Goal: Task Accomplishment & Management: Complete application form

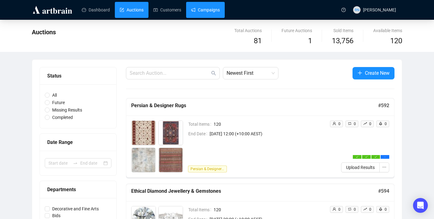
click at [199, 13] on link "Campaigns" at bounding box center [205, 10] width 29 height 16
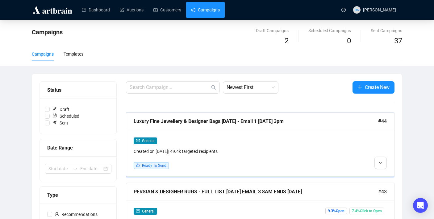
click at [189, 155] on div "General Created on [DATE] | 49.4k targeted recipients Ready To Send" at bounding box center [228, 153] width 189 height 32
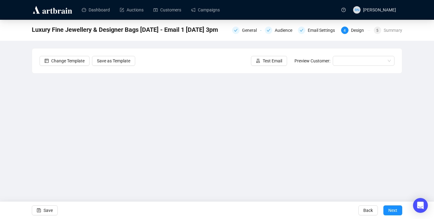
scroll to position [11, 0]
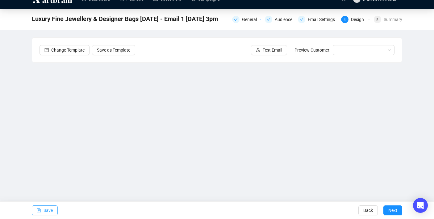
click at [56, 210] on button "Save" at bounding box center [45, 210] width 26 height 10
click at [52, 210] on span "Save" at bounding box center [48, 209] width 9 height 17
click at [50, 212] on span "Save" at bounding box center [48, 209] width 9 height 17
click at [50, 211] on span "Save" at bounding box center [48, 209] width 9 height 17
click at [48, 210] on span "Save" at bounding box center [48, 209] width 9 height 17
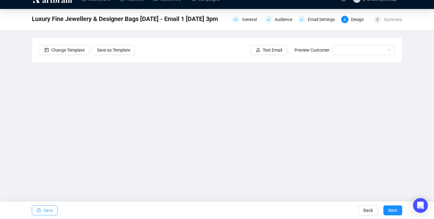
click at [50, 212] on span "Save" at bounding box center [48, 209] width 9 height 17
click at [46, 210] on span "Save" at bounding box center [48, 209] width 9 height 17
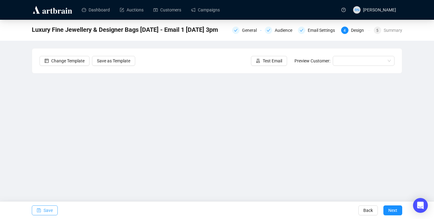
click at [45, 214] on span "Save" at bounding box center [48, 209] width 9 height 17
click at [272, 58] on span "Test Email" at bounding box center [272, 60] width 19 height 7
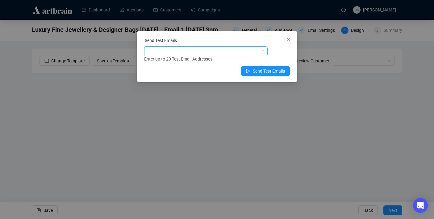
click at [178, 51] on div at bounding box center [202, 51] width 114 height 9
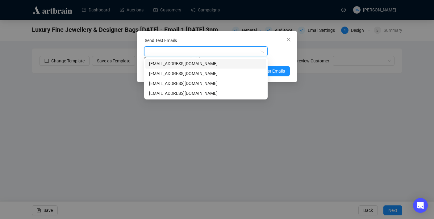
click at [182, 72] on div "art@ozbid.com.au" at bounding box center [206, 73] width 114 height 7
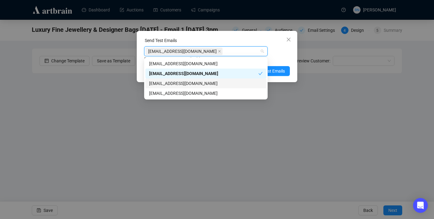
click at [182, 83] on div "info@ozbid.com.au" at bounding box center [206, 83] width 114 height 7
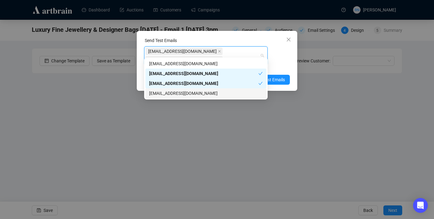
click at [183, 92] on div "reannonnavaratnam@gmail.com" at bounding box center [206, 93] width 114 height 7
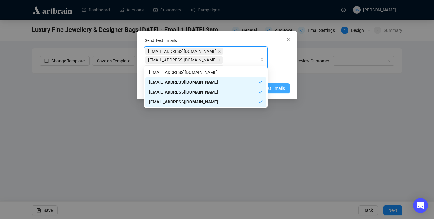
click at [284, 85] on span "Send Test Emails" at bounding box center [269, 88] width 32 height 7
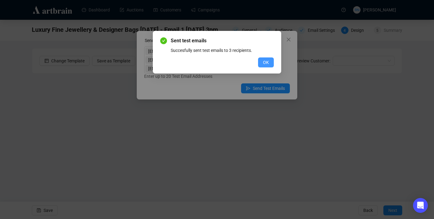
click at [263, 63] on span "OK" at bounding box center [266, 62] width 6 height 7
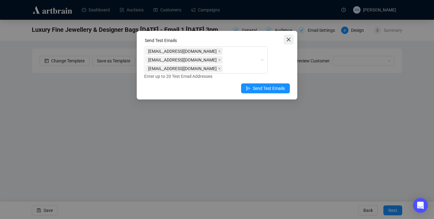
click at [289, 41] on icon "close" at bounding box center [288, 39] width 5 height 5
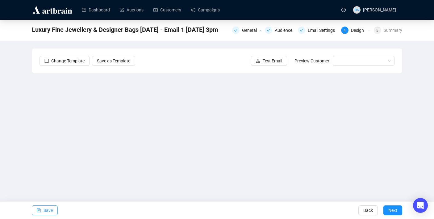
click at [46, 211] on span "Save" at bounding box center [48, 209] width 9 height 17
click at [52, 205] on span "Save" at bounding box center [48, 209] width 9 height 17
click at [393, 208] on span "Next" at bounding box center [392, 209] width 9 height 17
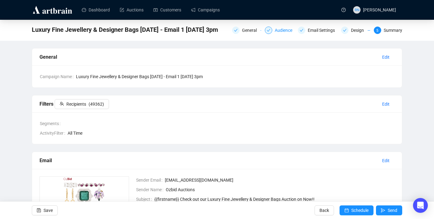
click at [284, 31] on div "Audience" at bounding box center [285, 30] width 21 height 7
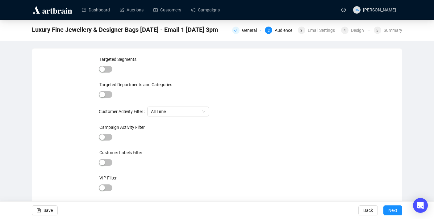
scroll to position [14, 0]
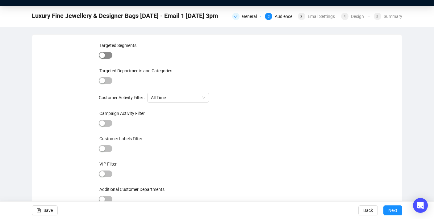
click at [104, 56] on div "button" at bounding box center [102, 55] width 6 height 6
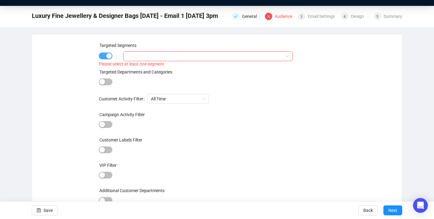
click at [104, 56] on span "button" at bounding box center [106, 55] width 14 height 7
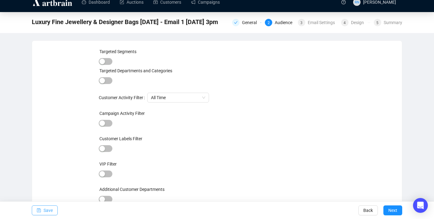
click at [46, 210] on span "Save" at bounding box center [48, 209] width 9 height 17
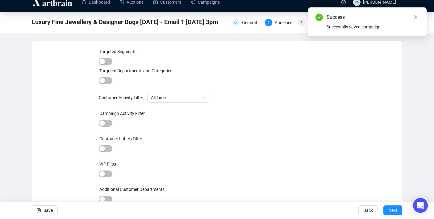
scroll to position [0, 0]
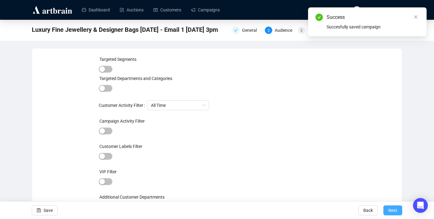
click at [390, 213] on span "Next" at bounding box center [392, 209] width 9 height 17
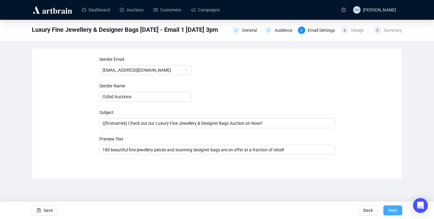
click at [390, 210] on span "Next" at bounding box center [392, 209] width 9 height 17
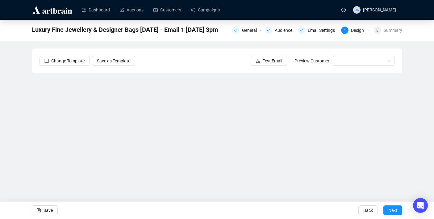
click at [390, 210] on span "Next" at bounding box center [392, 209] width 9 height 17
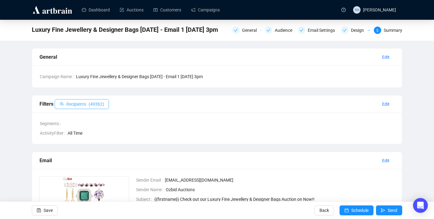
click at [108, 104] on button "Recipients ( 49362 )" at bounding box center [82, 104] width 54 height 10
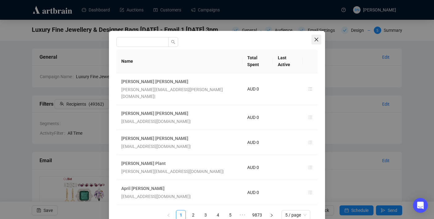
click at [315, 38] on icon "close" at bounding box center [316, 39] width 5 height 5
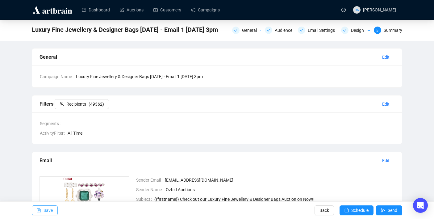
click at [51, 213] on span "Save" at bounding box center [48, 209] width 9 height 17
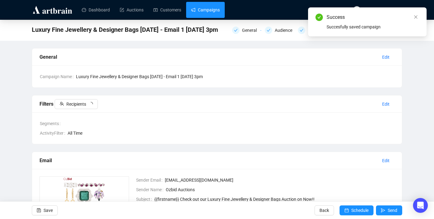
click at [218, 13] on link "Campaigns" at bounding box center [205, 10] width 29 height 16
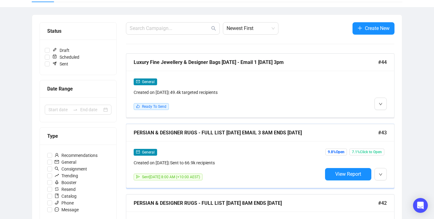
scroll to position [66, 0]
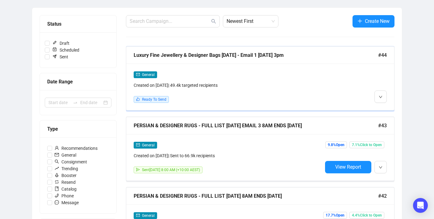
click at [207, 102] on div "Ready To Send" at bounding box center [228, 99] width 189 height 7
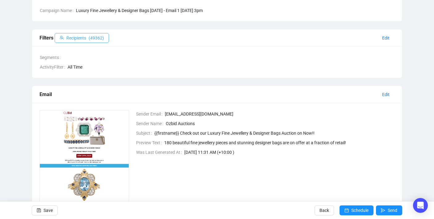
click at [86, 38] on span "Recipients" at bounding box center [76, 38] width 20 height 7
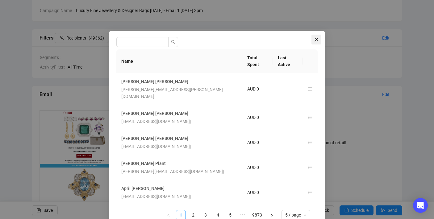
click at [319, 41] on span "Close" at bounding box center [316, 39] width 10 height 5
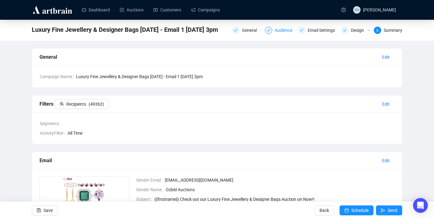
click at [284, 32] on div "Audience" at bounding box center [285, 30] width 21 height 7
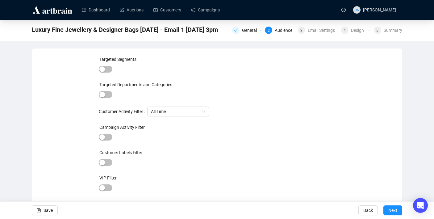
scroll to position [14, 0]
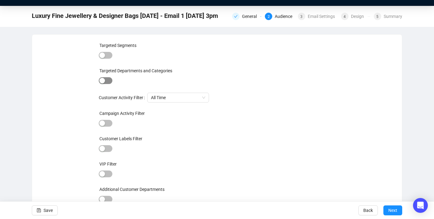
click at [103, 77] on span "button" at bounding box center [106, 80] width 14 height 7
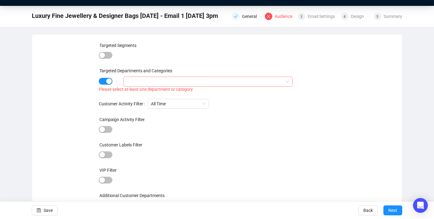
click at [138, 81] on div at bounding box center [204, 81] width 160 height 9
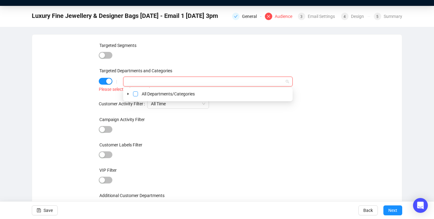
click at [136, 94] on span "Select All Departments/Categories" at bounding box center [135, 93] width 5 height 5
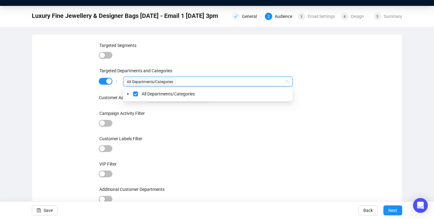
click at [156, 122] on div at bounding box center [217, 123] width 237 height 9
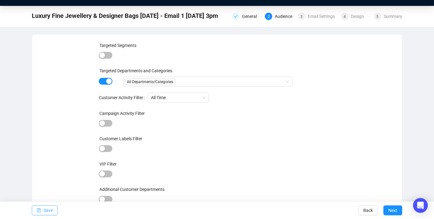
click at [49, 210] on span "Save" at bounding box center [48, 209] width 9 height 17
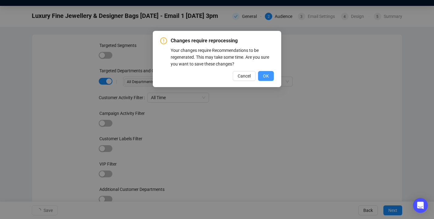
click at [264, 74] on span "OK" at bounding box center [266, 76] width 6 height 7
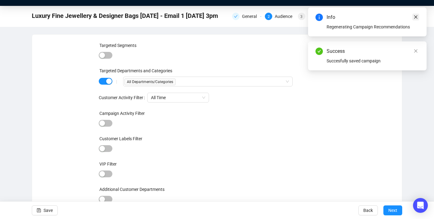
click at [417, 15] on icon "close" at bounding box center [415, 16] width 3 height 3
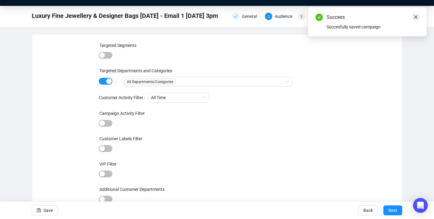
click at [414, 17] on icon "close" at bounding box center [415, 17] width 4 height 4
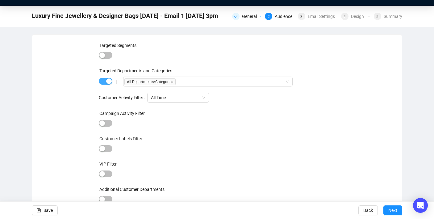
click at [107, 81] on div "button" at bounding box center [109, 81] width 6 height 6
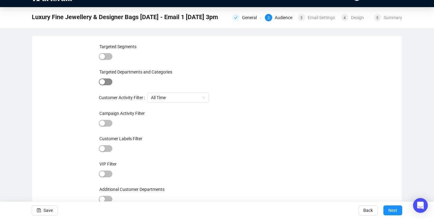
scroll to position [13, 0]
click at [52, 214] on span "Save" at bounding box center [48, 209] width 9 height 17
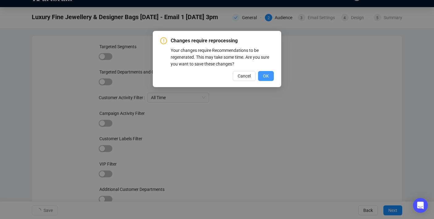
click at [264, 77] on span "OK" at bounding box center [266, 76] width 6 height 7
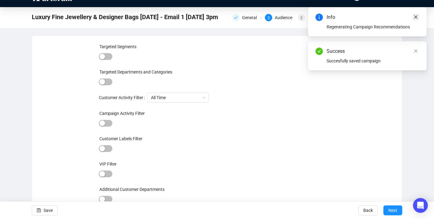
click at [414, 16] on icon "close" at bounding box center [415, 17] width 4 height 4
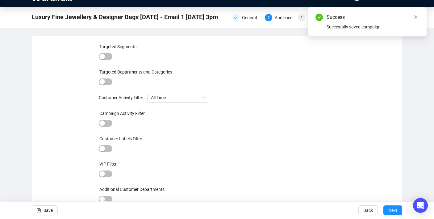
click at [414, 16] on icon "close" at bounding box center [415, 17] width 4 height 4
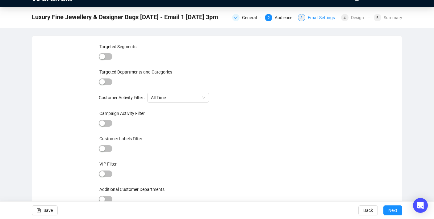
click at [313, 19] on div "Email Settings" at bounding box center [323, 17] width 31 height 7
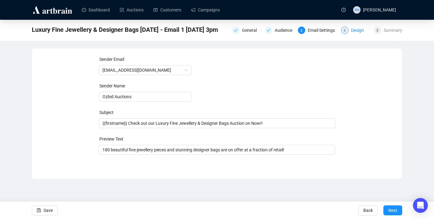
click at [346, 28] on div "4" at bounding box center [344, 30] width 7 height 7
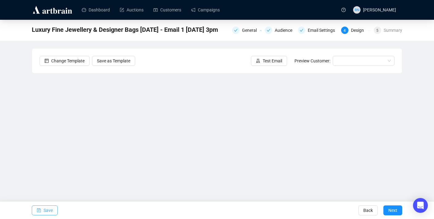
click at [45, 212] on span "Save" at bounding box center [48, 209] width 9 height 17
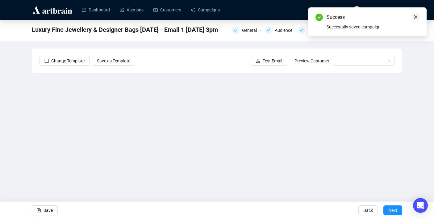
click at [412, 16] on link "Close" at bounding box center [415, 17] width 7 height 7
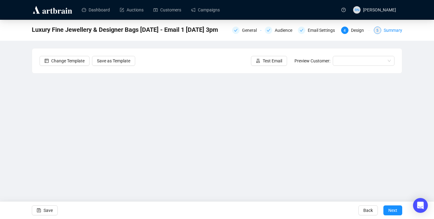
click at [388, 31] on div "Summary" at bounding box center [393, 30] width 19 height 7
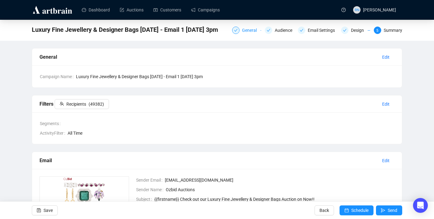
click at [238, 33] on div "General" at bounding box center [246, 30] width 29 height 7
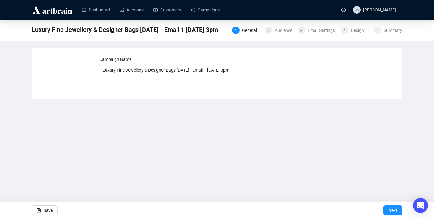
click at [321, 34] on div "1 General 2 Audience 3 Email Settings 4 Design 5 Summary" at bounding box center [317, 30] width 170 height 10
click at [319, 31] on div "Email Settings" at bounding box center [323, 30] width 31 height 7
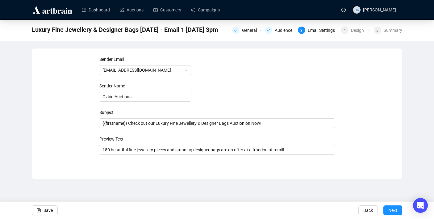
click at [271, 35] on div "Luxury Fine Jewellery & Designer Bags [DATE] - Email 1 [DATE] 3pm General Audie…" at bounding box center [217, 29] width 370 height 12
click at [271, 28] on div "Audience" at bounding box center [279, 30] width 29 height 7
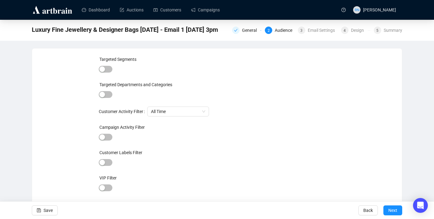
scroll to position [14, 0]
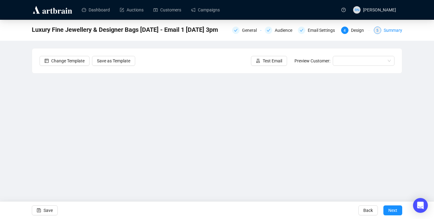
click at [381, 30] on div "5 Summary" at bounding box center [388, 30] width 28 height 7
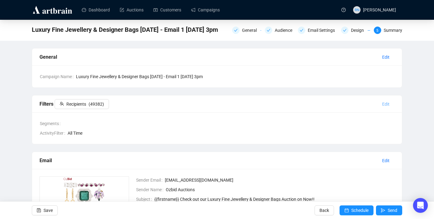
click at [385, 106] on span "Edit" at bounding box center [385, 104] width 7 height 7
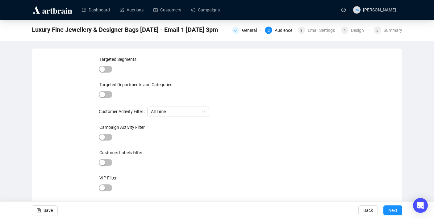
scroll to position [14, 0]
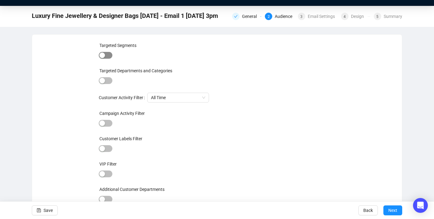
click at [105, 56] on span "button" at bounding box center [106, 55] width 14 height 7
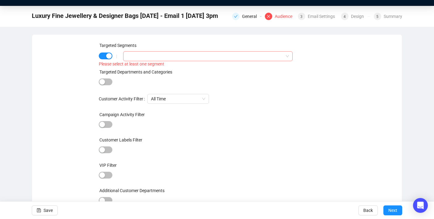
click at [160, 52] on div at bounding box center [204, 56] width 160 height 9
click at [155, 173] on div at bounding box center [217, 175] width 237 height 9
click at [146, 52] on div at bounding box center [204, 56] width 160 height 9
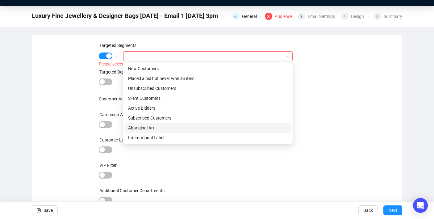
click at [149, 130] on div "Aboriginal Art" at bounding box center [208, 127] width 160 height 7
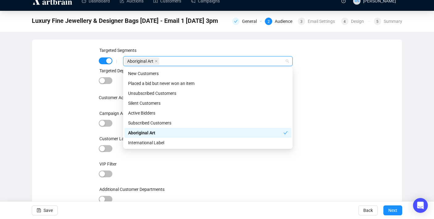
scroll to position [9, 0]
click at [155, 167] on div "VIP Filter" at bounding box center [217, 164] width 237 height 9
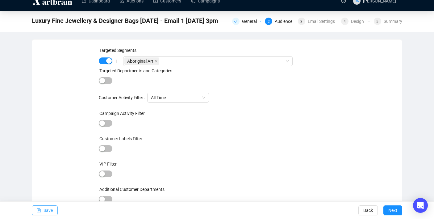
click at [48, 212] on span "Save" at bounding box center [48, 209] width 9 height 17
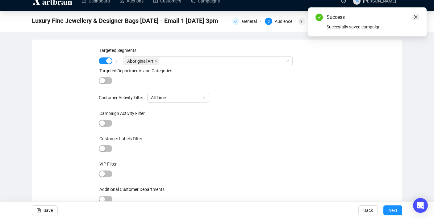
click at [418, 16] on link "Close" at bounding box center [415, 17] width 7 height 7
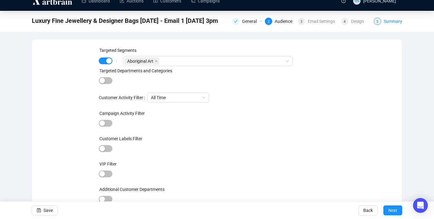
click at [386, 21] on div "Summary" at bounding box center [393, 21] width 19 height 7
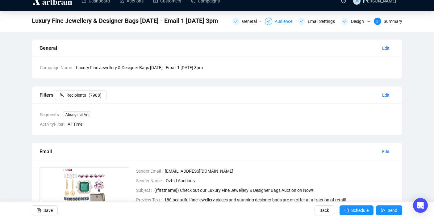
click at [275, 24] on div "Audience" at bounding box center [285, 21] width 21 height 7
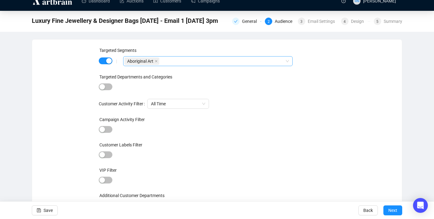
click at [187, 61] on div "Aboriginal Art" at bounding box center [204, 61] width 160 height 9
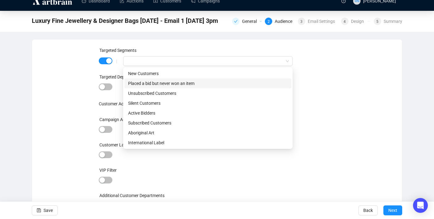
click at [112, 57] on div "|" at bounding box center [216, 61] width 212 height 10
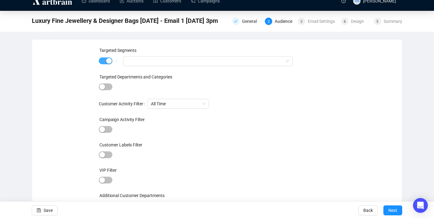
click at [109, 63] on div "button" at bounding box center [109, 61] width 6 height 6
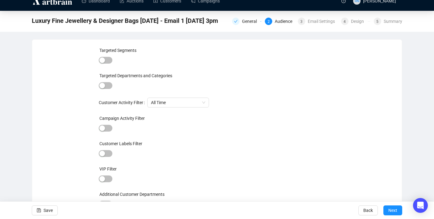
scroll to position [14, 0]
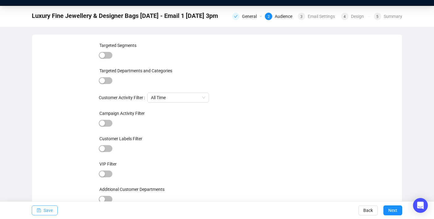
click at [47, 207] on span "Save" at bounding box center [48, 209] width 9 height 17
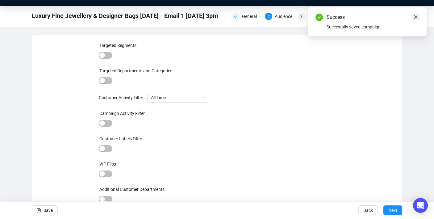
click at [414, 15] on icon "close" at bounding box center [415, 16] width 3 height 3
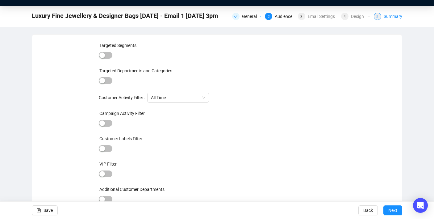
click at [381, 18] on div "5 Summary" at bounding box center [388, 16] width 28 height 7
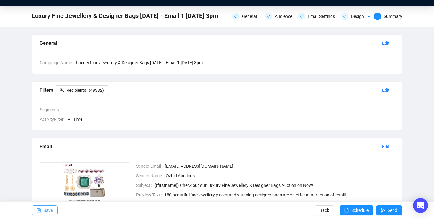
click at [54, 212] on button "Save" at bounding box center [45, 210] width 26 height 10
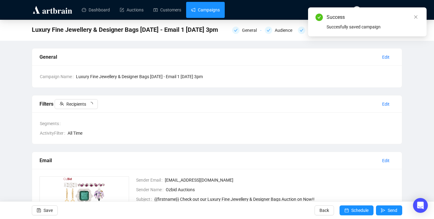
click at [214, 13] on link "Campaigns" at bounding box center [205, 10] width 29 height 16
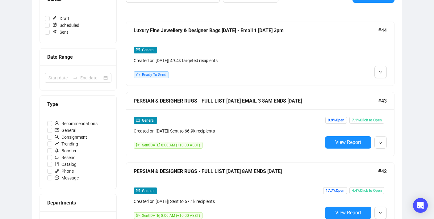
scroll to position [91, 0]
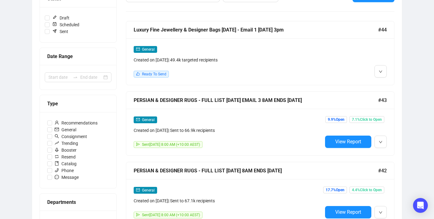
click at [218, 68] on div "General Created on [DATE] | 49.4k targeted recipients Ready To Send" at bounding box center [228, 62] width 189 height 32
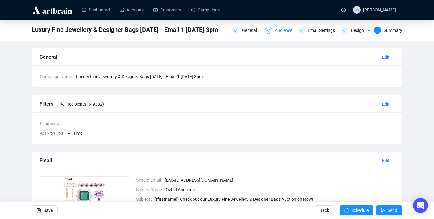
click at [269, 32] on div "Audience" at bounding box center [279, 30] width 29 height 7
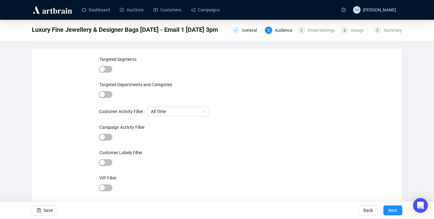
scroll to position [14, 0]
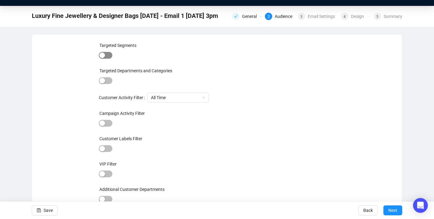
click at [103, 56] on div "button" at bounding box center [102, 55] width 6 height 6
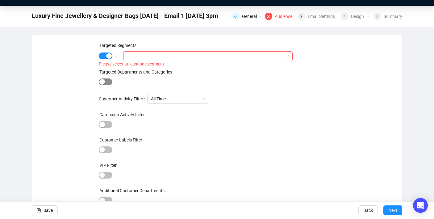
click at [105, 81] on button "button" at bounding box center [106, 81] width 14 height 7
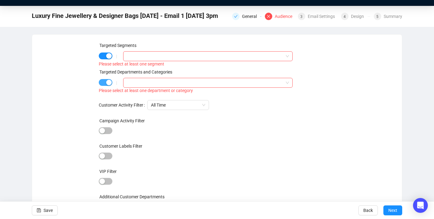
click at [109, 83] on div "button" at bounding box center [109, 83] width 6 height 6
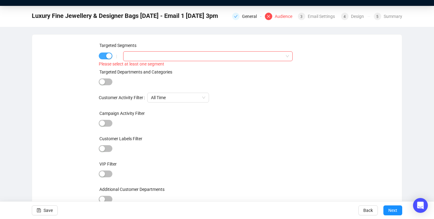
click at [107, 56] on div "button" at bounding box center [109, 56] width 6 height 6
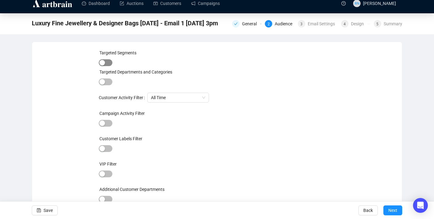
scroll to position [6, 0]
click at [103, 122] on div "button" at bounding box center [102, 123] width 6 height 6
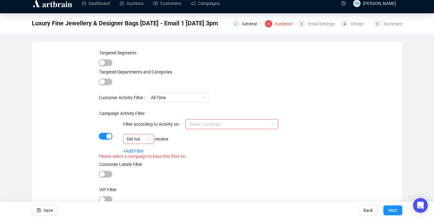
click at [110, 132] on div "| Filter according to Activity on: Select Campaign Did not receive +Add Filter" at bounding box center [216, 136] width 212 height 34
click at [108, 143] on div "| Filter according to Activity on: Select Campaign Did not receive +Add Filter" at bounding box center [217, 136] width 237 height 34
click at [106, 137] on button "button" at bounding box center [106, 136] width 14 height 7
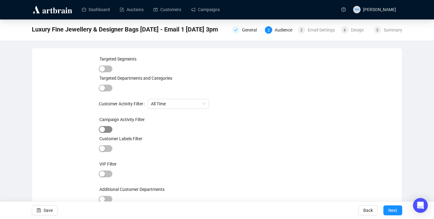
scroll to position [0, 0]
click at [51, 210] on span "Save" at bounding box center [48, 209] width 9 height 17
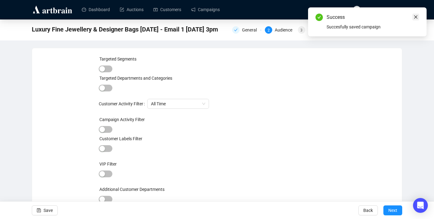
click at [418, 15] on link "Close" at bounding box center [415, 17] width 7 height 7
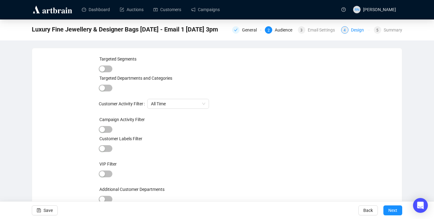
click at [363, 31] on div "Design" at bounding box center [359, 29] width 17 height 7
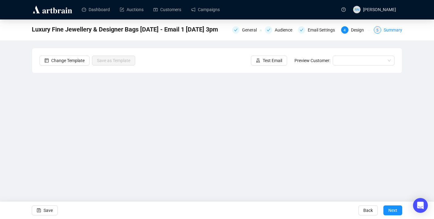
click at [389, 30] on div "Summary" at bounding box center [393, 29] width 19 height 7
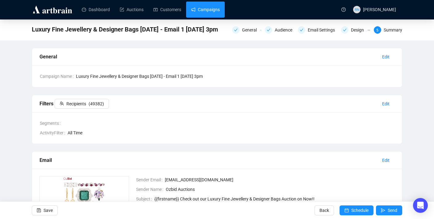
click at [208, 10] on link "Campaigns" at bounding box center [205, 10] width 29 height 16
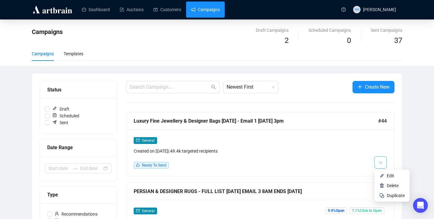
click at [377, 159] on button "button" at bounding box center [380, 162] width 12 height 12
click at [385, 194] on li "Duplicate" at bounding box center [392, 195] width 33 height 10
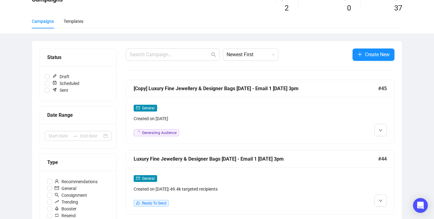
scroll to position [40, 0]
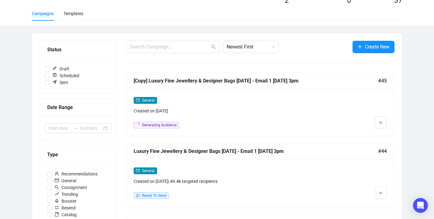
click at [250, 108] on div "Created on [DATE]" at bounding box center [228, 110] width 189 height 7
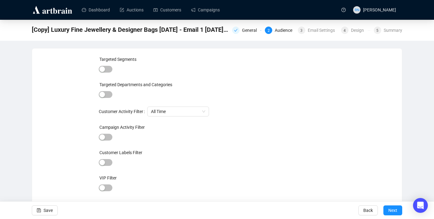
scroll to position [14, 0]
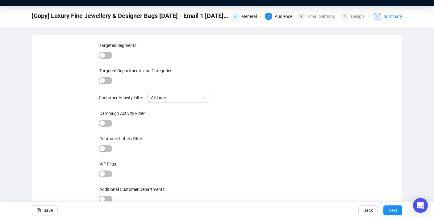
click at [390, 19] on div "Summary" at bounding box center [393, 16] width 19 height 7
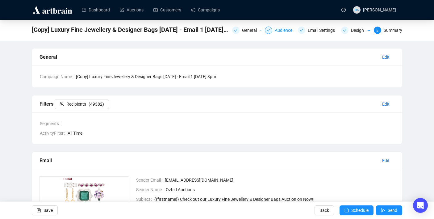
click at [270, 31] on div "Audience" at bounding box center [279, 30] width 29 height 7
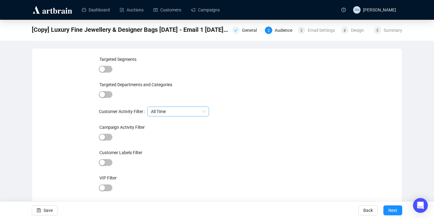
click at [182, 112] on span "All Time" at bounding box center [178, 111] width 54 height 9
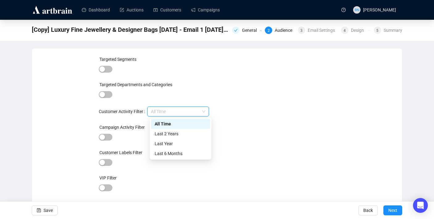
click at [178, 125] on div "All Time" at bounding box center [181, 123] width 52 height 7
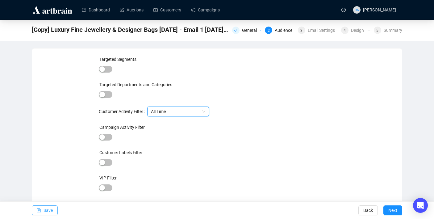
click at [54, 210] on button "Save" at bounding box center [45, 210] width 26 height 10
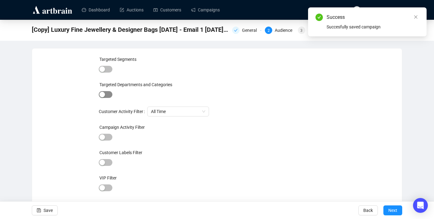
click at [106, 94] on span "button" at bounding box center [106, 94] width 14 height 7
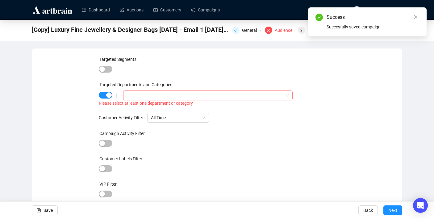
click at [133, 97] on div at bounding box center [204, 95] width 160 height 9
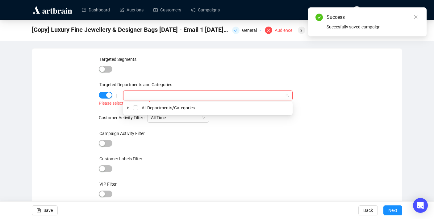
click at [136, 110] on div "All Departments/Categories" at bounding box center [207, 107] width 167 height 7
click at [135, 108] on span "Select All Departments/Categories" at bounding box center [135, 107] width 5 height 5
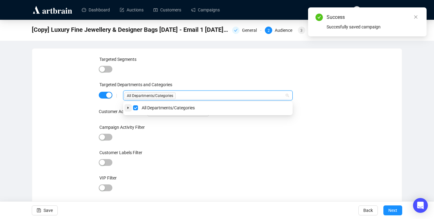
click at [129, 108] on icon "caret-down" at bounding box center [128, 107] width 3 height 3
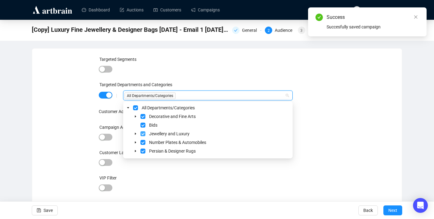
click at [143, 133] on span "Select Jewellery and Luxury" at bounding box center [142, 133] width 5 height 5
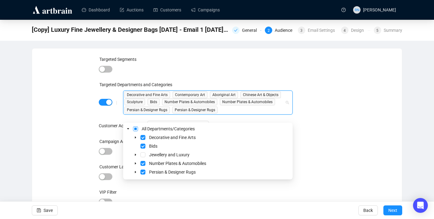
click at [135, 128] on span "Select All Departments/Categories" at bounding box center [135, 128] width 5 height 5
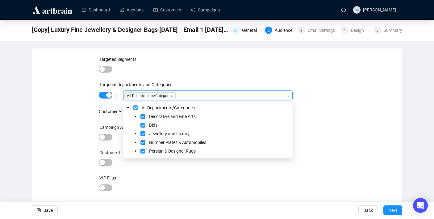
click at [135, 108] on span "Select All Departments/Categories" at bounding box center [135, 107] width 5 height 5
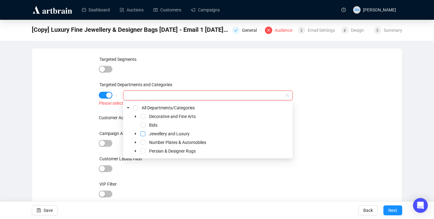
click at [143, 133] on span "Select Jewellery and Luxury" at bounding box center [142, 133] width 5 height 5
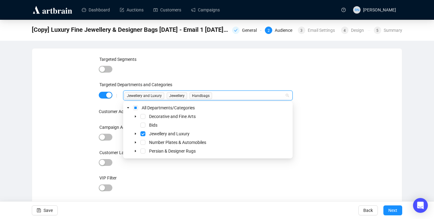
click at [85, 112] on div "Targeted Segments Targeted Departments and Categories | Jewellery and Luxury Je…" at bounding box center [216, 140] width 355 height 169
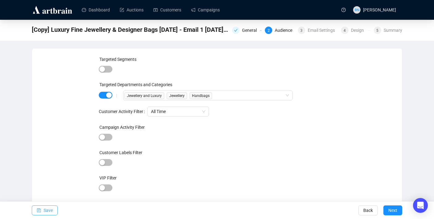
click at [53, 209] on span "Save" at bounding box center [48, 209] width 9 height 17
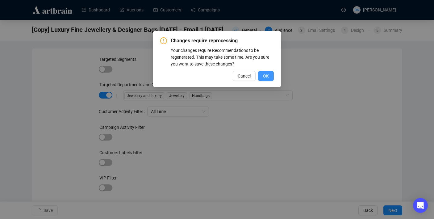
click at [263, 74] on span "OK" at bounding box center [266, 76] width 6 height 7
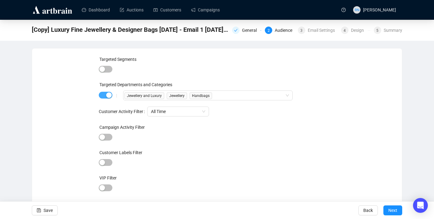
click at [109, 96] on div "button" at bounding box center [109, 95] width 6 height 6
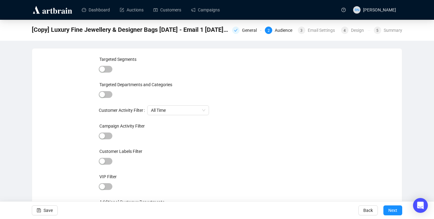
click at [56, 216] on div "Save" at bounding box center [45, 209] width 26 height 17
click at [52, 210] on span "Save" at bounding box center [48, 209] width 9 height 17
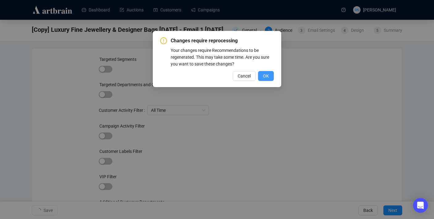
click at [265, 75] on span "OK" at bounding box center [266, 76] width 6 height 7
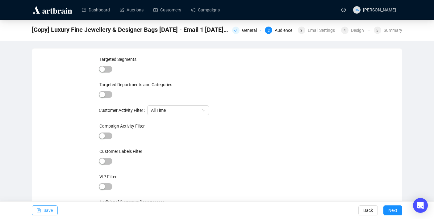
click at [48, 212] on span "Save" at bounding box center [48, 209] width 9 height 17
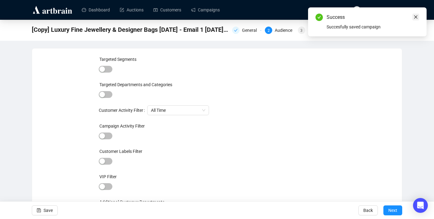
click at [412, 16] on link "Close" at bounding box center [415, 17] width 7 height 7
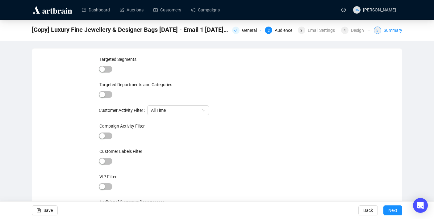
click at [377, 29] on span "5" at bounding box center [377, 30] width 2 height 4
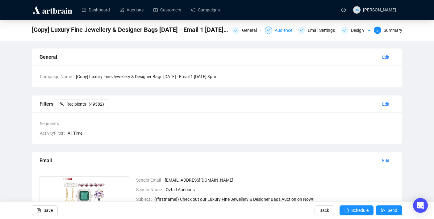
click at [276, 31] on div "Audience" at bounding box center [285, 30] width 21 height 7
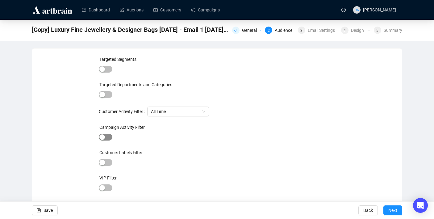
click at [108, 139] on span "button" at bounding box center [106, 137] width 14 height 7
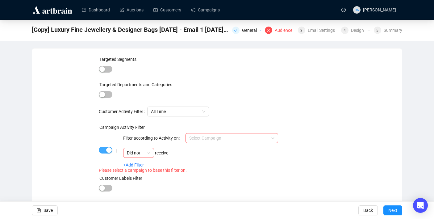
click at [106, 152] on div "button" at bounding box center [109, 150] width 6 height 6
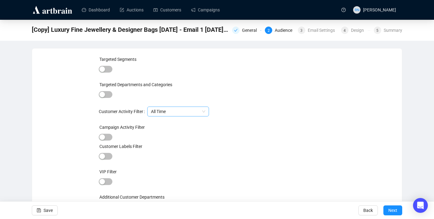
click at [168, 116] on div "All Time" at bounding box center [178, 111] width 62 height 10
click at [241, 77] on div "Targeted Segments Targeted Departments and Categories Customer Activity Filter …" at bounding box center [217, 137] width 237 height 163
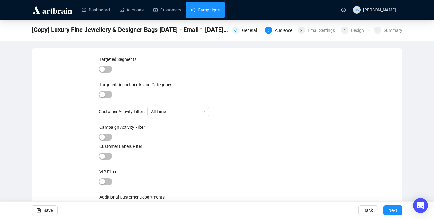
click at [213, 9] on link "Campaigns" at bounding box center [205, 10] width 29 height 16
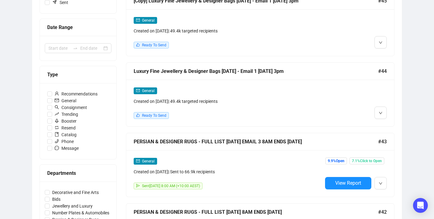
scroll to position [129, 0]
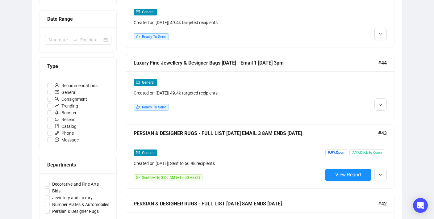
click at [321, 98] on div "General Created on [DATE] | 49.4k targeted recipients Ready To Send" at bounding box center [228, 95] width 189 height 32
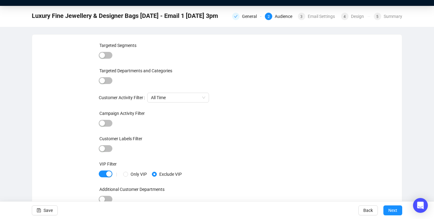
scroll to position [14, 0]
click at [57, 206] on button "Save" at bounding box center [45, 210] width 26 height 10
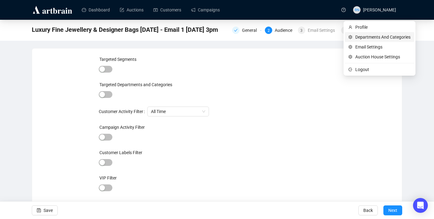
click at [387, 34] on span "Departments And Categories" at bounding box center [382, 37] width 55 height 7
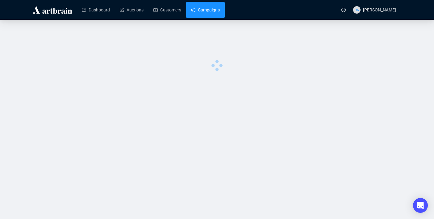
click at [206, 14] on link "Campaigns" at bounding box center [205, 10] width 29 height 16
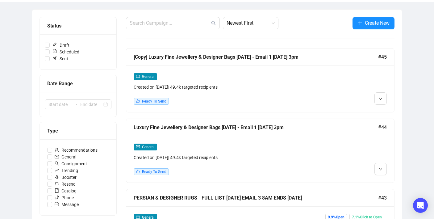
click at [217, 149] on div "General" at bounding box center [228, 146] width 189 height 7
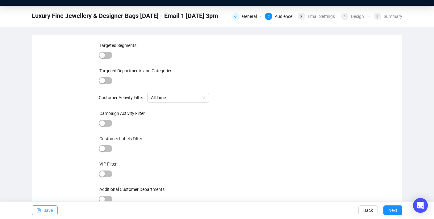
click at [52, 211] on span "Save" at bounding box center [48, 209] width 9 height 17
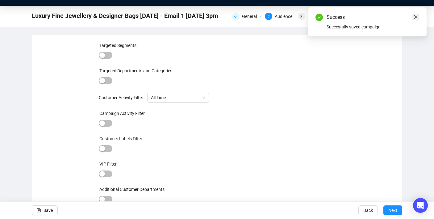
click at [413, 17] on link "Close" at bounding box center [415, 17] width 7 height 7
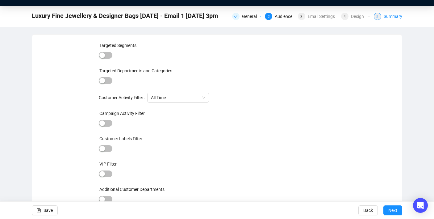
click at [388, 19] on div "Summary" at bounding box center [393, 16] width 19 height 7
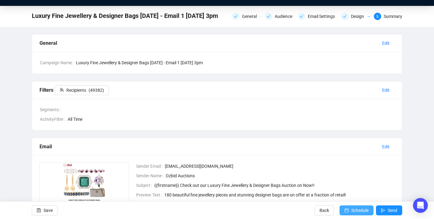
click at [357, 211] on span "Schedule" at bounding box center [359, 209] width 17 height 17
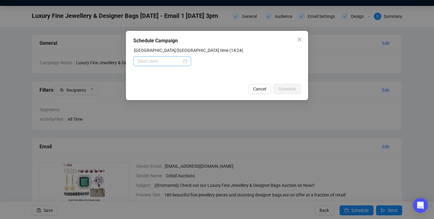
click at [182, 61] on div at bounding box center [162, 61] width 50 height 7
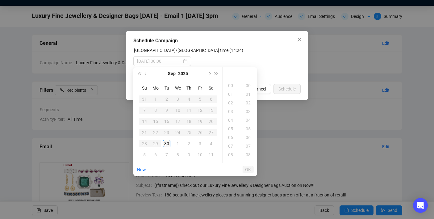
click at [168, 142] on div "30" at bounding box center [166, 143] width 7 height 7
click at [232, 92] on div "15" at bounding box center [231, 94] width 15 height 9
click at [247, 85] on div "00" at bounding box center [248, 85] width 15 height 9
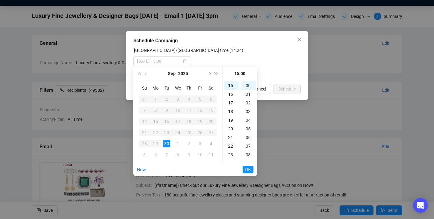
type input "[DATE] 15:00"
click at [247, 170] on span "OK" at bounding box center [248, 170] width 6 height 12
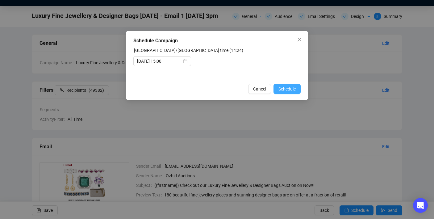
click at [285, 89] on span "Schedule" at bounding box center [286, 88] width 17 height 7
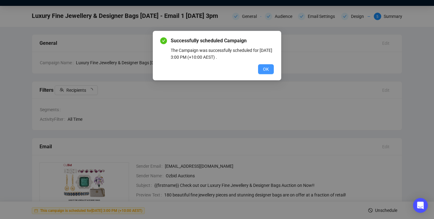
click at [259, 68] on button "OK" at bounding box center [266, 69] width 16 height 10
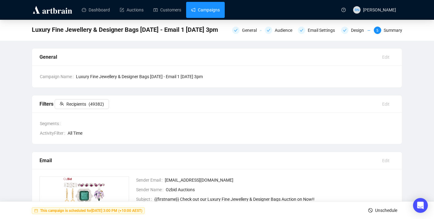
click at [203, 11] on link "Campaigns" at bounding box center [205, 10] width 29 height 16
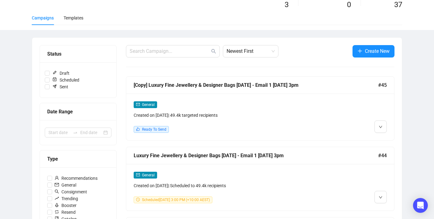
scroll to position [56, 0]
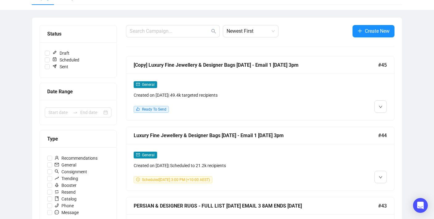
click at [265, 167] on div "Created on [DATE] | Scheduled to 21.2k recipients" at bounding box center [228, 165] width 189 height 7
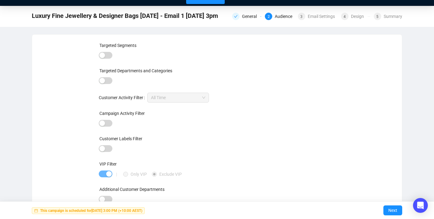
scroll to position [14, 0]
click at [324, 19] on div "Email Settings" at bounding box center [323, 16] width 31 height 7
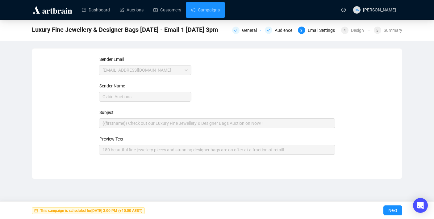
click at [338, 28] on div "4 Design" at bounding box center [353, 30] width 33 height 7
click at [365, 36] on div "Luxury Fine Jewellery & Designer Bags [DATE] - Email 1 [DATE] 3pm General Audie…" at bounding box center [217, 30] width 434 height 21
click at [358, 29] on div "Design" at bounding box center [359, 30] width 17 height 7
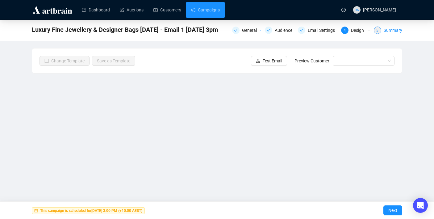
click at [389, 32] on div "Summary" at bounding box center [393, 30] width 19 height 7
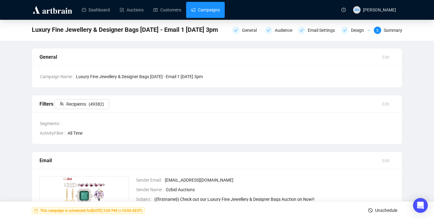
click at [206, 11] on link "Campaigns" at bounding box center [205, 10] width 29 height 16
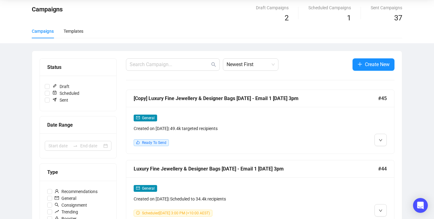
scroll to position [23, 0]
